Goal: Task Accomplishment & Management: Manage account settings

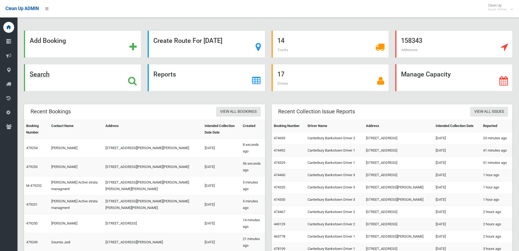
click at [128, 79] on icon at bounding box center [132, 80] width 9 height 9
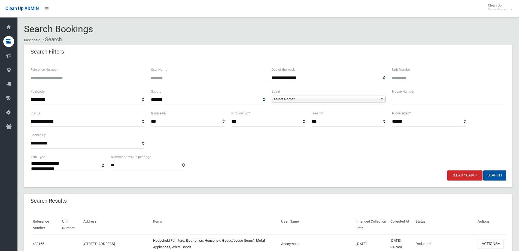
select select
click at [412, 100] on input "text" at bounding box center [449, 100] width 114 height 10
click at [105, 80] on input "Reference Number" at bounding box center [88, 78] width 114 height 10
type input "******"
click at [484, 170] on button "Search" at bounding box center [495, 175] width 23 height 10
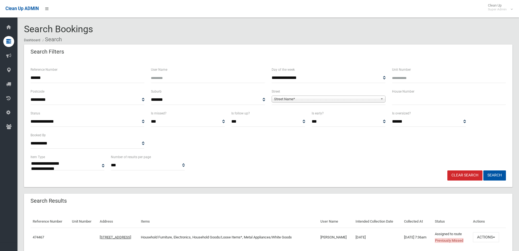
select select
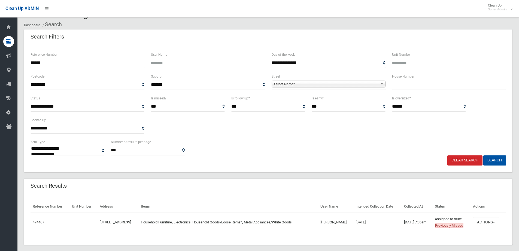
scroll to position [22, 0]
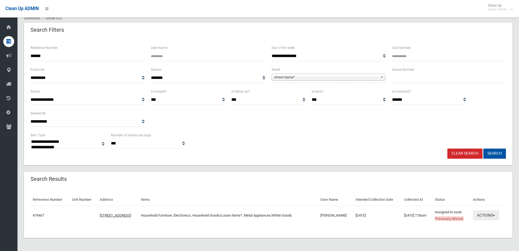
click at [486, 217] on button "Actions" at bounding box center [486, 215] width 26 height 10
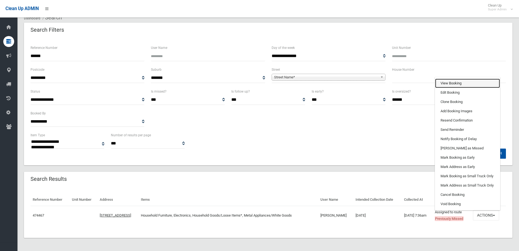
click at [462, 85] on link "View Booking" at bounding box center [467, 83] width 65 height 9
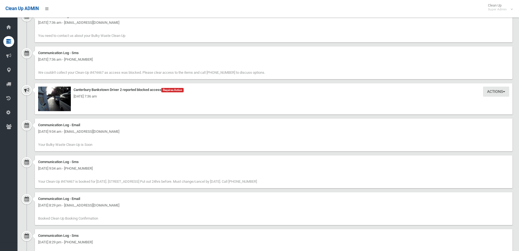
scroll to position [573, 0]
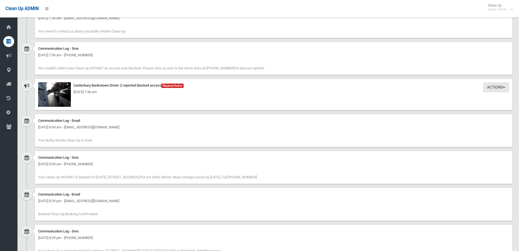
drag, startPoint x: 128, startPoint y: 91, endPoint x: 113, endPoint y: 91, distance: 14.5
click at [113, 91] on div "Friday 15th August 2025 - 7:36 am" at bounding box center [273, 92] width 471 height 7
click at [128, 92] on div "Friday 15th August 2025 - 7:36 am" at bounding box center [273, 92] width 471 height 7
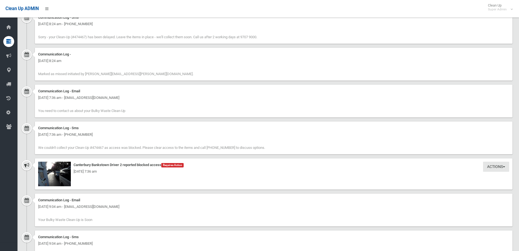
scroll to position [491, 0]
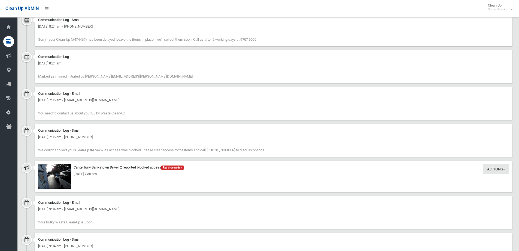
drag, startPoint x: 242, startPoint y: 149, endPoint x: 39, endPoint y: 150, distance: 202.8
click at [39, 150] on div "Communication Log - Sms Friday 15th August 2025 - 7:36 am - +61411609705 We cou…" at bounding box center [274, 140] width 478 height 33
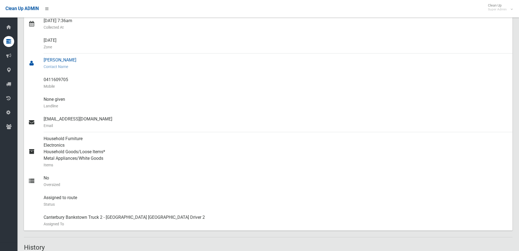
scroll to position [0, 0]
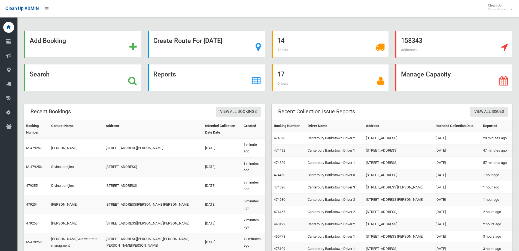
click at [132, 82] on icon at bounding box center [132, 80] width 9 height 9
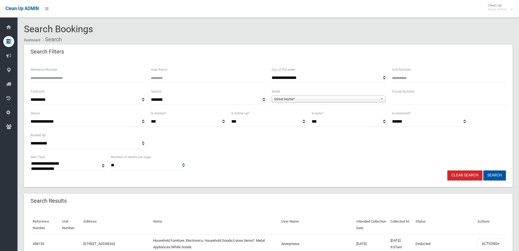
select select
click at [406, 100] on input "text" at bounding box center [449, 100] width 114 height 10
type input "***"
click at [298, 97] on span "Street Name*" at bounding box center [326, 99] width 104 height 7
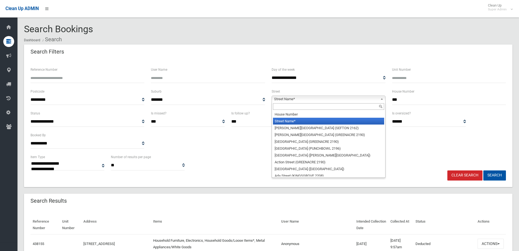
click at [297, 106] on input "text" at bounding box center [328, 106] width 111 height 7
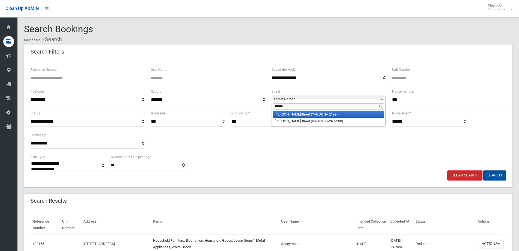
type input "******"
click at [301, 113] on li "Dutton Street (YAGOONA 2199)" at bounding box center [328, 114] width 111 height 7
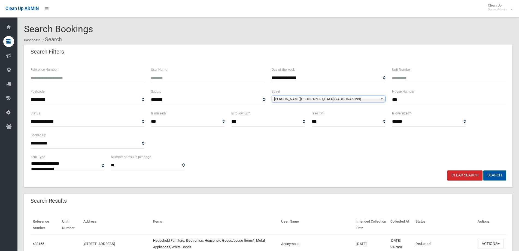
click at [498, 173] on button "Search" at bounding box center [495, 175] width 23 height 10
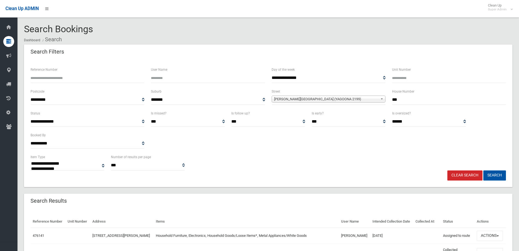
select select
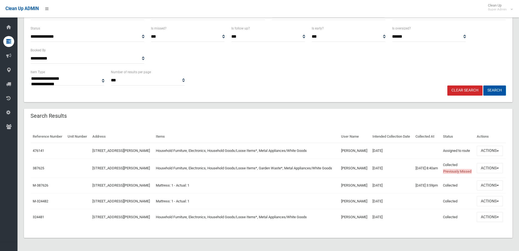
scroll to position [110, 0]
click at [495, 146] on button "Actions" at bounding box center [490, 151] width 26 height 10
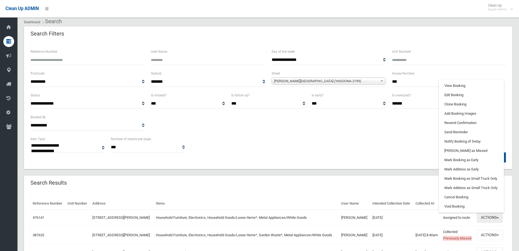
scroll to position [1, 0]
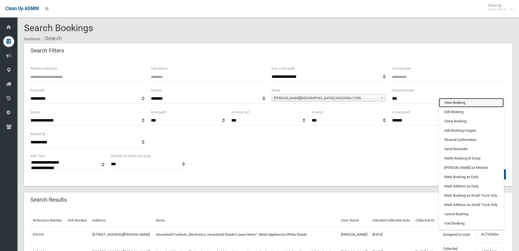
click at [458, 107] on link "View Booking" at bounding box center [471, 102] width 65 height 9
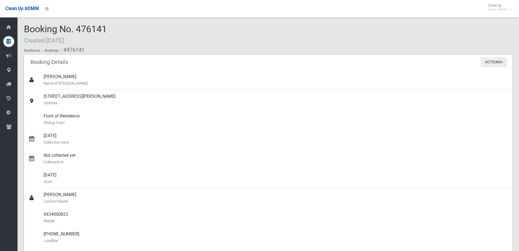
click at [495, 61] on button "Actions" at bounding box center [494, 62] width 26 height 10
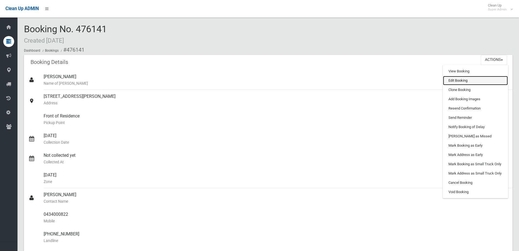
click at [463, 81] on link "Edit Booking" at bounding box center [475, 80] width 65 height 9
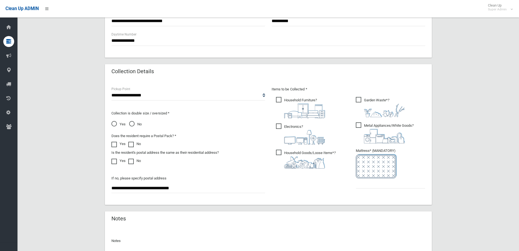
scroll to position [289, 0]
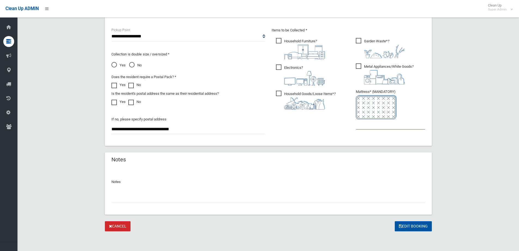
click at [379, 127] on input "text" at bounding box center [391, 124] width 70 height 10
type input "*"
click at [144, 195] on input "text" at bounding box center [269, 197] width 314 height 10
click at [150, 199] on input "**********" at bounding box center [269, 197] width 314 height 10
click at [112, 196] on input "**********" at bounding box center [269, 197] width 314 height 10
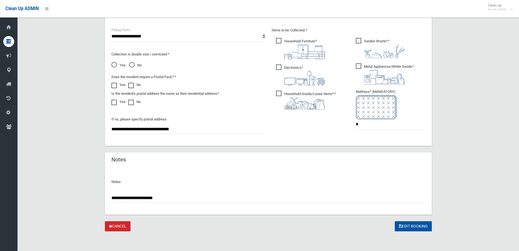
click at [136, 197] on input "**********" at bounding box center [269, 197] width 314 height 10
drag, startPoint x: 139, startPoint y: 197, endPoint x: 125, endPoint y: 197, distance: 13.4
click at [125, 197] on input "**********" at bounding box center [269, 197] width 314 height 10
click at [203, 198] on input "**********" at bounding box center [269, 197] width 314 height 10
type input "**********"
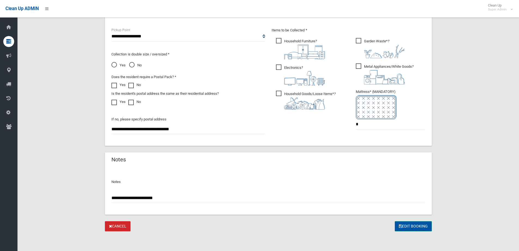
click at [405, 224] on button "Edit Booking" at bounding box center [413, 226] width 37 height 10
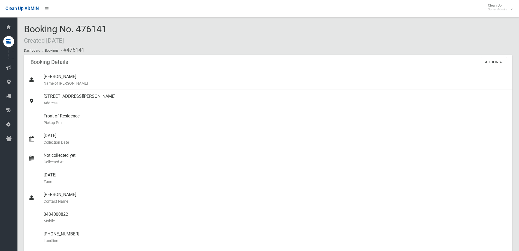
drag, startPoint x: 87, startPoint y: 27, endPoint x: 94, endPoint y: 27, distance: 6.5
click at [87, 27] on span "Booking No. 476141 Created [DATE]" at bounding box center [65, 33] width 83 height 21
drag, startPoint x: 110, startPoint y: 28, endPoint x: 24, endPoint y: 28, distance: 85.3
click at [24, 28] on div "Booking No. 476141 Created [DATE] Dashboard Bookings #476141" at bounding box center [268, 39] width 489 height 31
copy span "Booking No. 476141"
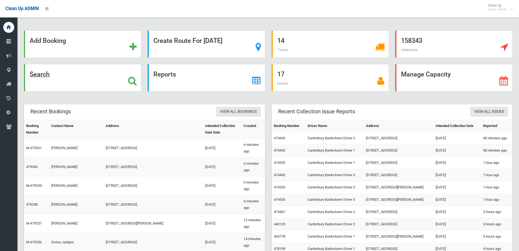
click at [133, 81] on icon at bounding box center [132, 80] width 9 height 9
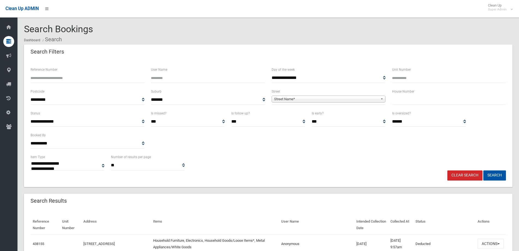
select select
click at [75, 77] on input "Reference Number" at bounding box center [88, 78] width 114 height 10
type input "******"
click at [484, 170] on button "Search" at bounding box center [495, 175] width 23 height 10
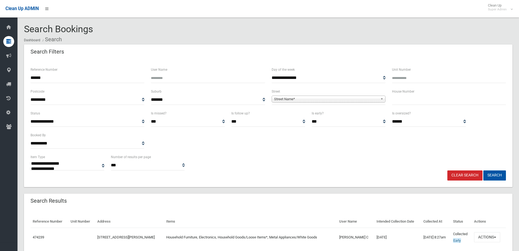
select select
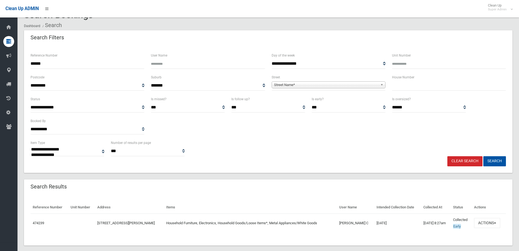
scroll to position [22, 0]
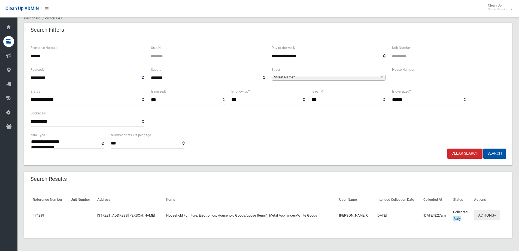
click at [477, 218] on button "Actions" at bounding box center [487, 215] width 26 height 10
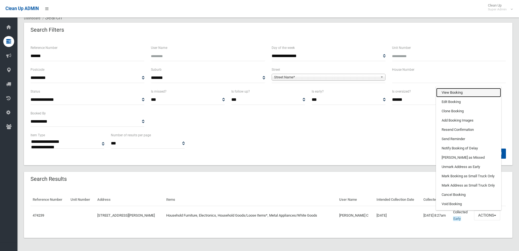
click at [456, 93] on link "View Booking" at bounding box center [468, 92] width 65 height 9
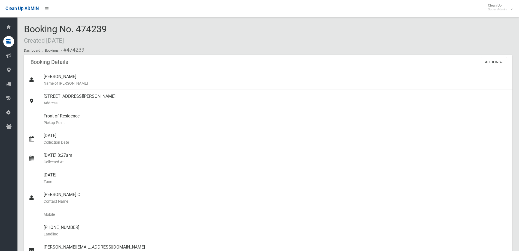
click at [158, 60] on div "Booking Details Actions View Booking Edit Booking Clone Booking Add Booking Ima…" at bounding box center [268, 62] width 489 height 15
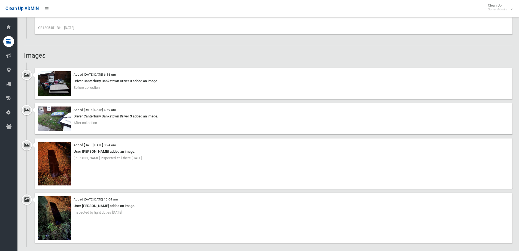
scroll to position [463, 0]
click at [52, 168] on img at bounding box center [54, 163] width 33 height 44
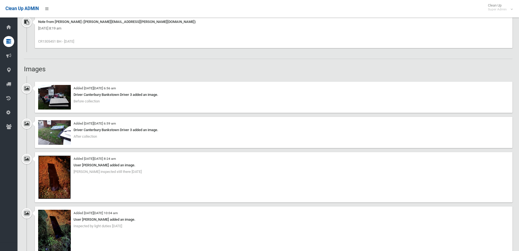
scroll to position [436, 0]
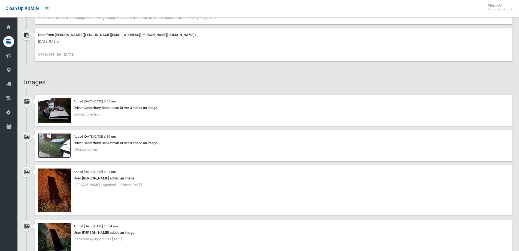
click at [59, 143] on img at bounding box center [54, 145] width 33 height 25
click at [88, 76] on div "Booking Details Actions View Booking Edit Booking Clone Booking Add Booking Ima…" at bounding box center [268, 105] width 489 height 972
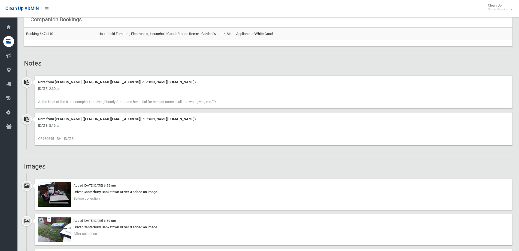
scroll to position [323, 0]
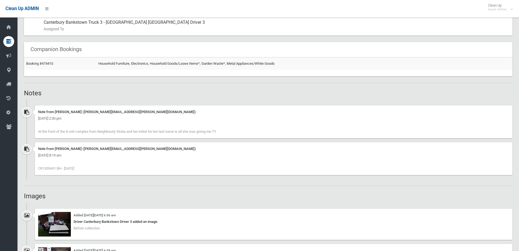
click at [49, 167] on span "CR1305451 BH - 11.8.25" at bounding box center [56, 168] width 36 height 4
copy span "CR1305451"
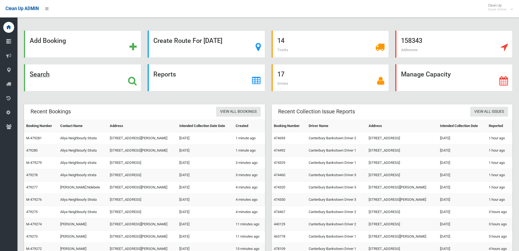
click at [129, 80] on icon at bounding box center [132, 80] width 9 height 9
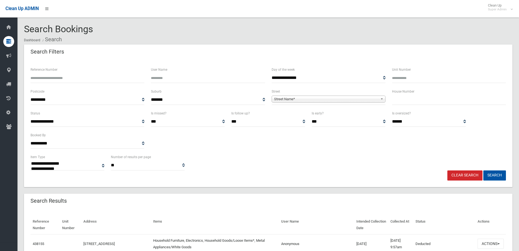
select select
click at [405, 100] on input "text" at bounding box center [449, 100] width 114 height 10
type input "**"
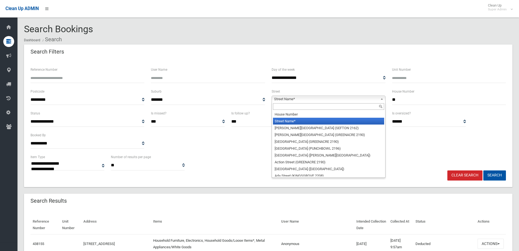
click at [299, 96] on span "Street Name*" at bounding box center [326, 99] width 104 height 7
click at [298, 109] on input "text" at bounding box center [328, 106] width 111 height 7
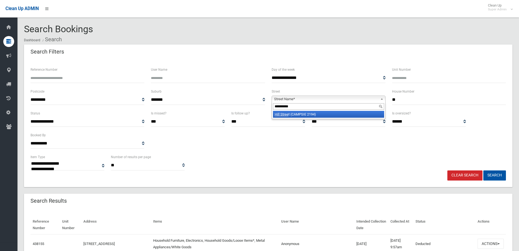
type input "**********"
click at [302, 116] on li "Hill Stree t (CAMPSIE 2194)" at bounding box center [328, 114] width 111 height 7
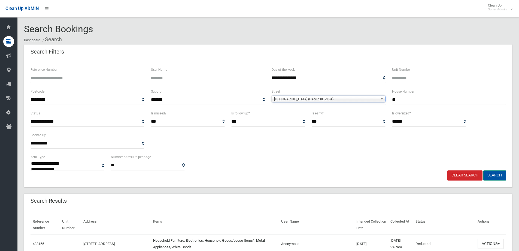
click at [492, 172] on button "Search" at bounding box center [495, 175] width 23 height 10
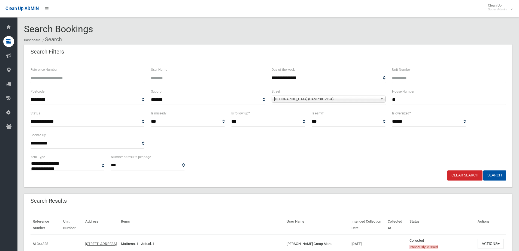
select select
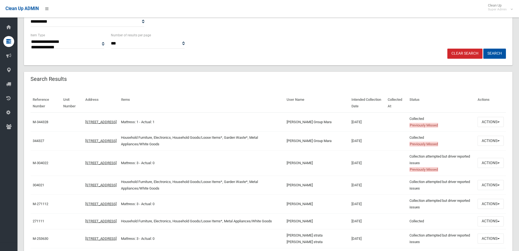
scroll to position [136, 0]
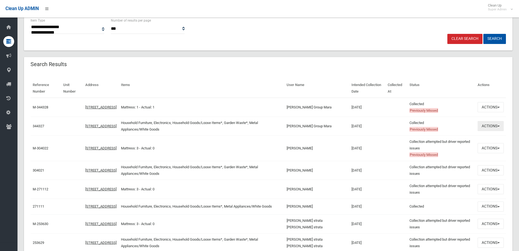
click at [492, 125] on button "Actions" at bounding box center [491, 126] width 26 height 10
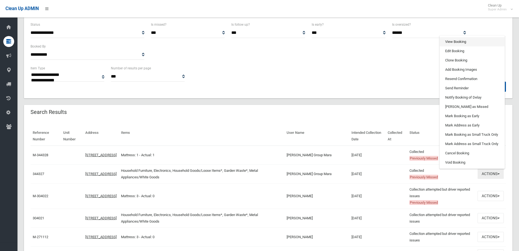
scroll to position [27, 0]
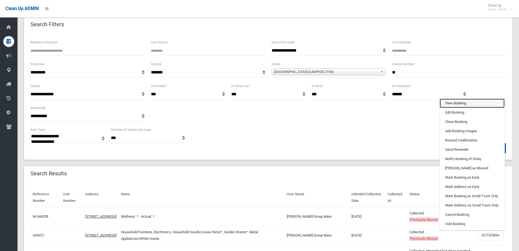
click at [461, 103] on link "View Booking" at bounding box center [472, 102] width 65 height 9
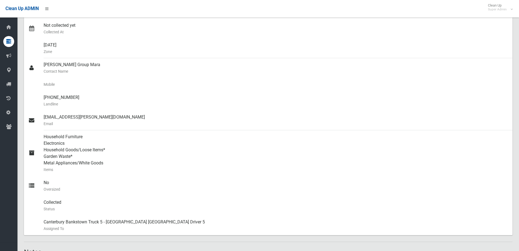
scroll to position [191, 0]
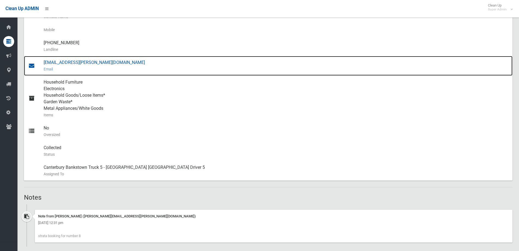
click at [63, 60] on div "[EMAIL_ADDRESS][PERSON_NAME][DOMAIN_NAME] Email" at bounding box center [276, 66] width 465 height 20
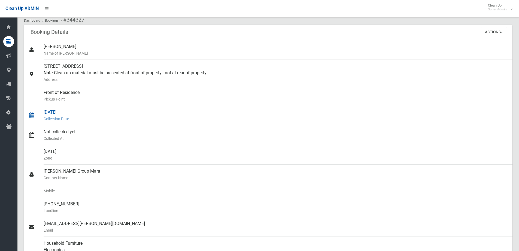
scroll to position [0, 0]
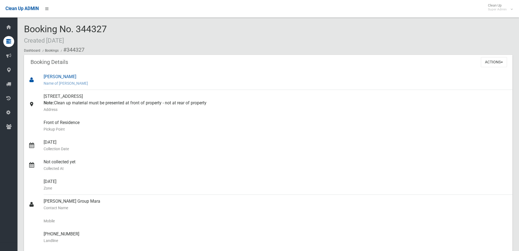
drag, startPoint x: 85, startPoint y: 95, endPoint x: 32, endPoint y: 89, distance: 53.0
click at [32, 89] on ul "Maria Galinos Name of Booker 20 Hill Street, CAMPSIE NSW 2194 Note: Clean up ma…" at bounding box center [268, 220] width 489 height 301
click at [58, 96] on div "20 Hill Street, CAMPSIE NSW 2194 Note: Clean up material must be presented at f…" at bounding box center [276, 103] width 465 height 26
drag, startPoint x: 88, startPoint y: 96, endPoint x: 34, endPoint y: 95, distance: 53.7
click at [34, 95] on link "20 Hill Street, CAMPSIE NSW 2194 Note: Clean up material must be presented at f…" at bounding box center [268, 103] width 489 height 26
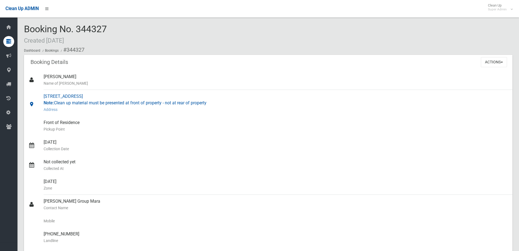
copy link "20 Hill Street, CAMPSIE"
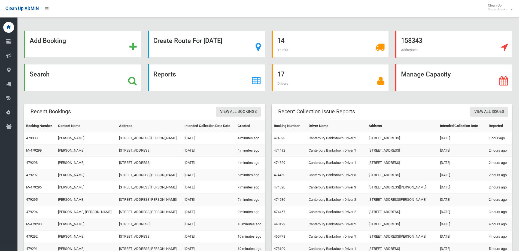
click at [133, 78] on icon at bounding box center [132, 80] width 9 height 9
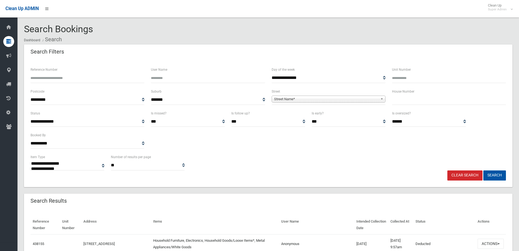
select select
click at [418, 103] on input "text" at bounding box center [449, 100] width 114 height 10
type input "***"
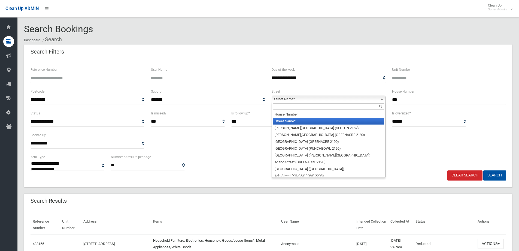
click at [313, 96] on span "Street Name*" at bounding box center [326, 99] width 104 height 7
click at [307, 107] on input "text" at bounding box center [328, 106] width 111 height 7
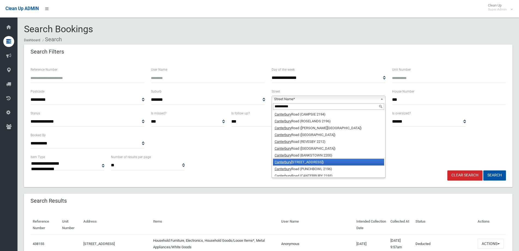
scroll to position [10, 0]
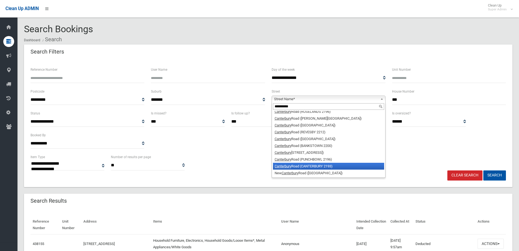
type input "**********"
click at [332, 167] on li "[GEOGRAPHIC_DATA])" at bounding box center [328, 165] width 111 height 7
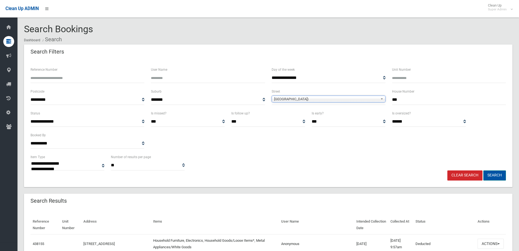
click at [493, 172] on button "Search" at bounding box center [495, 175] width 23 height 10
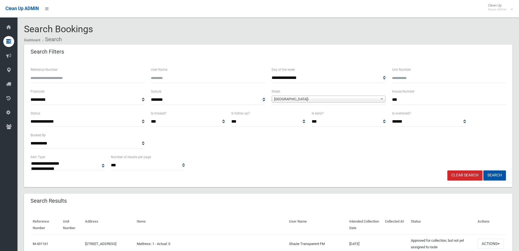
select select
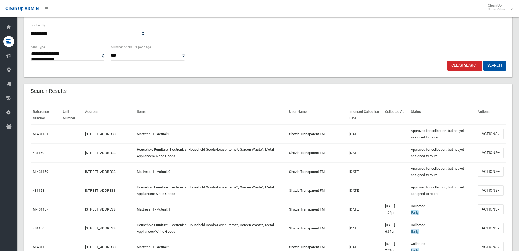
scroll to position [136, 0]
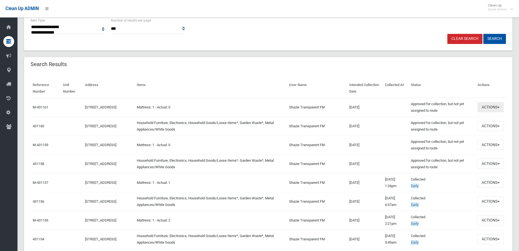
click at [481, 106] on button "Actions" at bounding box center [491, 107] width 26 height 10
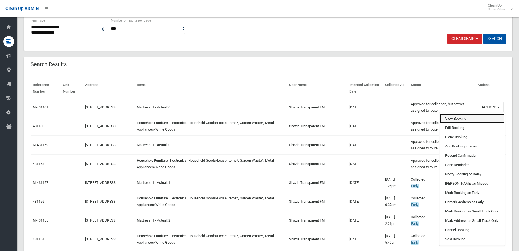
click at [465, 117] on link "View Booking" at bounding box center [472, 118] width 65 height 9
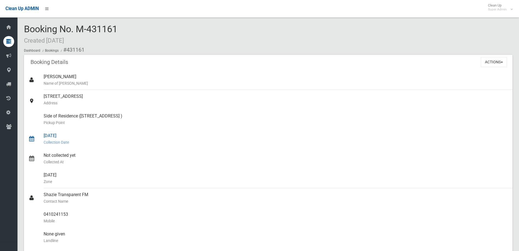
scroll to position [55, 0]
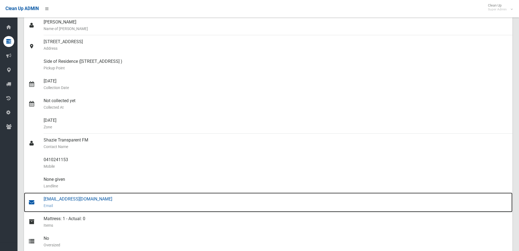
click at [61, 198] on div "[EMAIL_ADDRESS][DOMAIN_NAME] Email" at bounding box center [276, 202] width 465 height 20
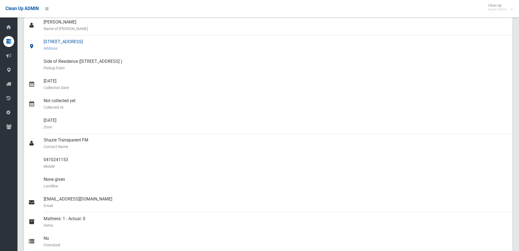
drag, startPoint x: 43, startPoint y: 40, endPoint x: 113, endPoint y: 41, distance: 69.5
click at [113, 41] on link "[STREET_ADDRESS] Address" at bounding box center [268, 45] width 489 height 20
copy link "[STREET_ADDRESS]"
click at [138, 40] on div "[STREET_ADDRESS] Address" at bounding box center [276, 45] width 465 height 20
